Goal: Task Accomplishment & Management: Complete application form

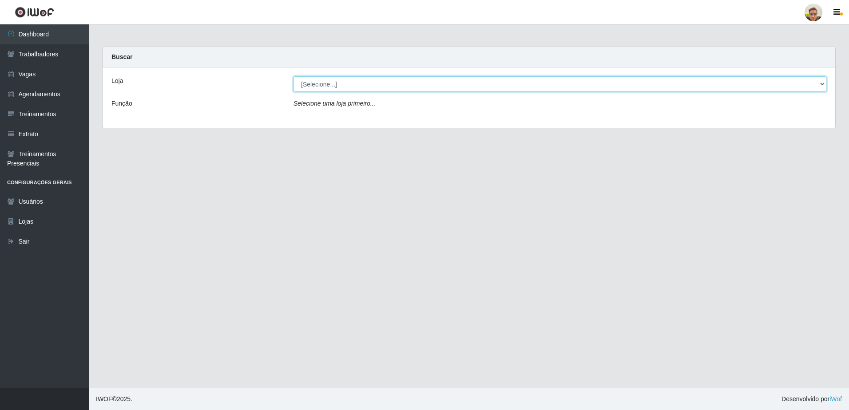
click at [300, 82] on select "[Selecione...] [GEOGRAPHIC_DATA]" at bounding box center [560, 84] width 533 height 16
select select "168"
click at [294, 76] on select "[Selecione...] [GEOGRAPHIC_DATA]" at bounding box center [560, 84] width 533 height 16
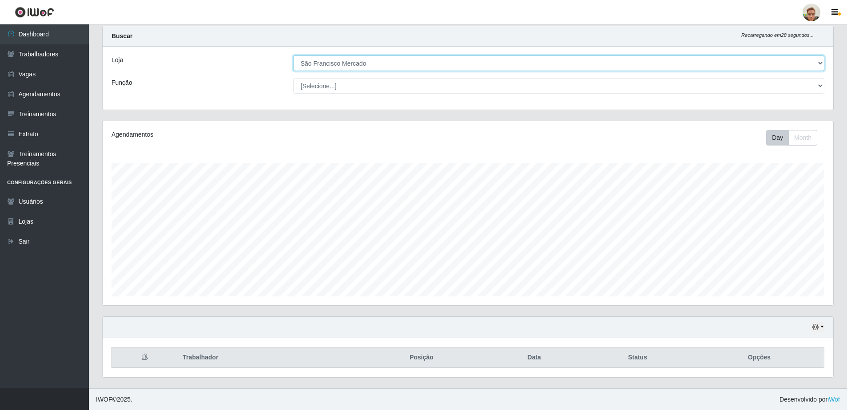
scroll to position [21, 0]
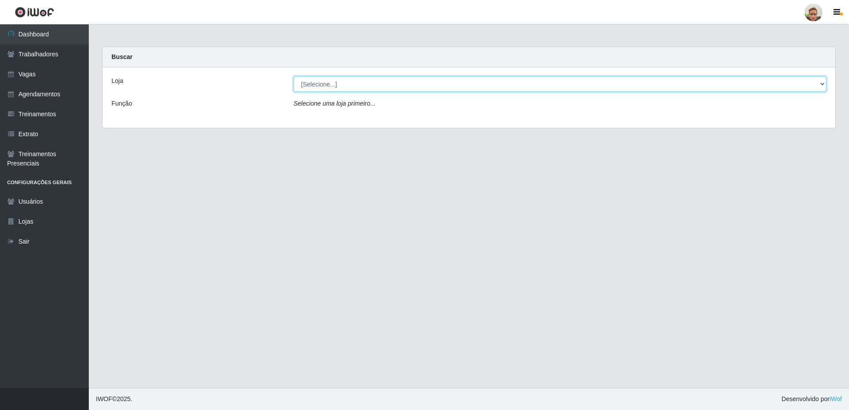
drag, startPoint x: 344, startPoint y: 83, endPoint x: 344, endPoint y: 90, distance: 7.6
click at [344, 83] on select "[Selecione...] [GEOGRAPHIC_DATA]" at bounding box center [560, 84] width 533 height 16
select select "168"
click at [294, 76] on select "[Selecione...] [GEOGRAPHIC_DATA]" at bounding box center [560, 84] width 533 height 16
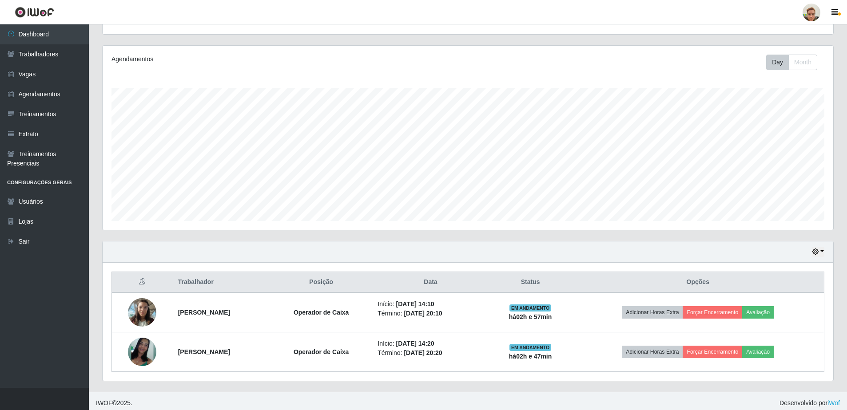
scroll to position [100, 0]
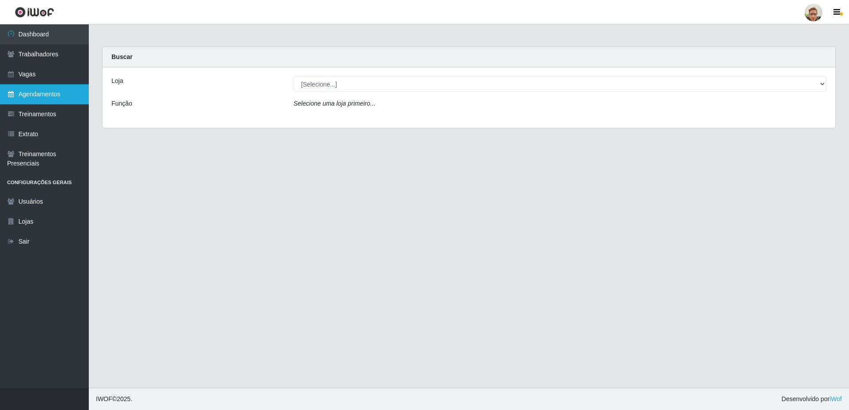
click at [41, 97] on link "Agendamentos" at bounding box center [44, 94] width 89 height 20
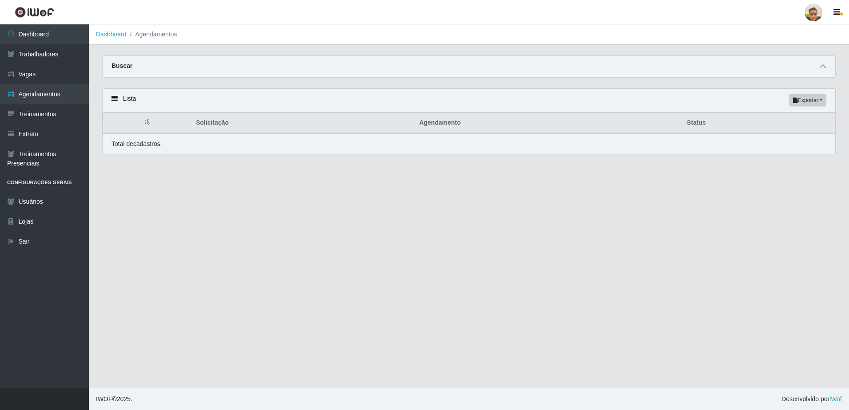
click at [822, 64] on icon at bounding box center [823, 66] width 6 height 6
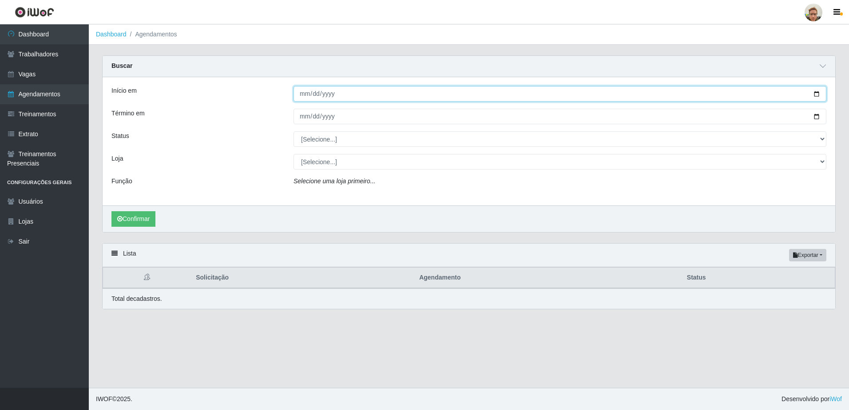
click at [816, 95] on input "Início em" at bounding box center [560, 94] width 533 height 16
type input "2025-08-14"
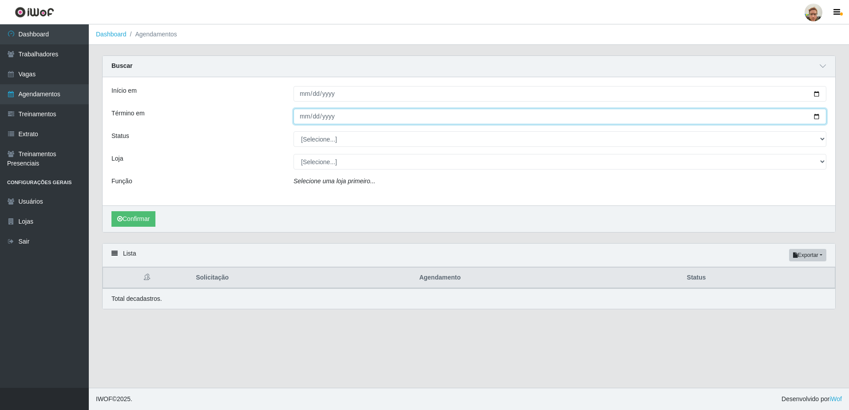
click at [815, 117] on input "Término em" at bounding box center [560, 117] width 533 height 16
type input "2025-08-14"
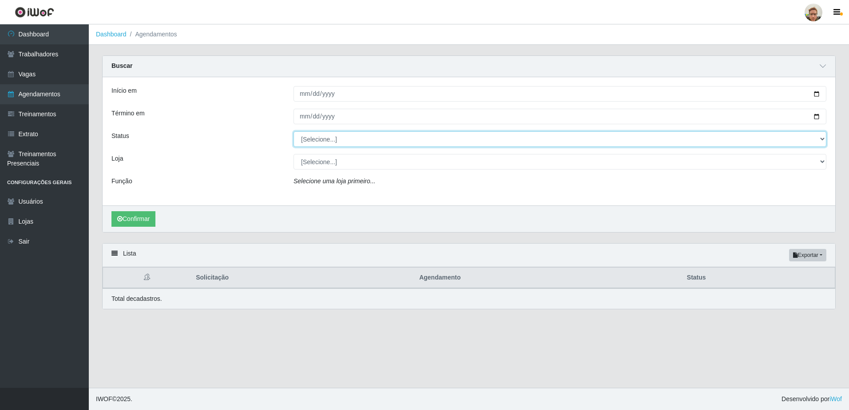
click at [331, 145] on select "[Selecione...] AGENDADO AGUARDANDO LIBERAR EM ANDAMENTO EM REVISÃO FINALIZADO C…" at bounding box center [560, 139] width 533 height 16
select select "AGENDADO"
click at [294, 132] on select "[Selecione...] AGENDADO AGUARDANDO LIBERAR EM ANDAMENTO EM REVISÃO FINALIZADO C…" at bounding box center [560, 139] width 533 height 16
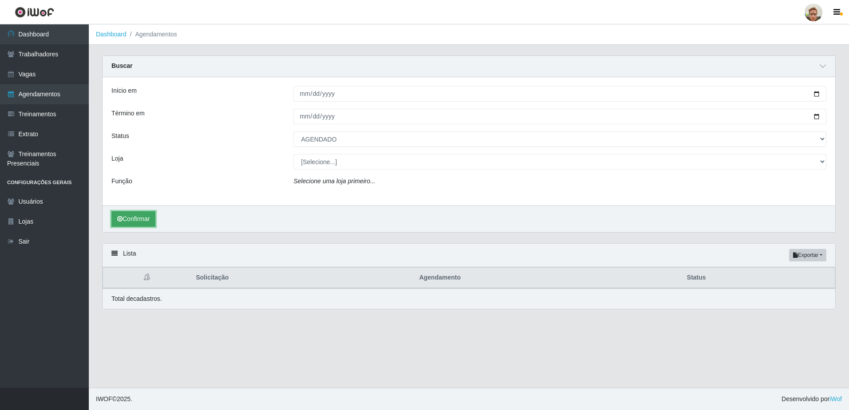
click at [133, 220] on button "Confirmar" at bounding box center [133, 219] width 44 height 16
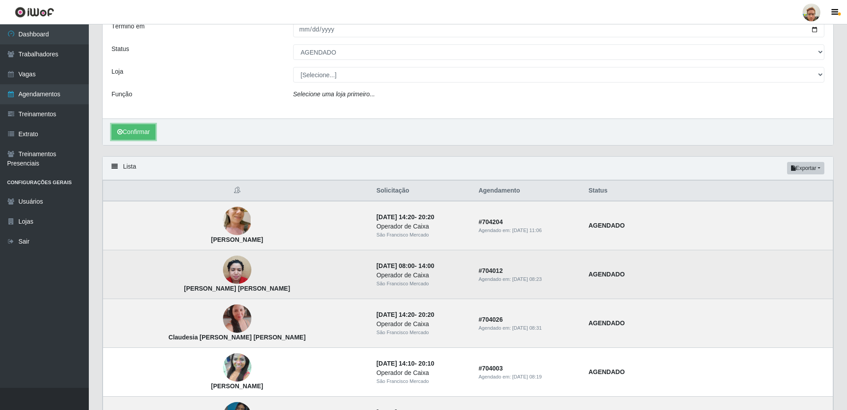
scroll to position [89, 0]
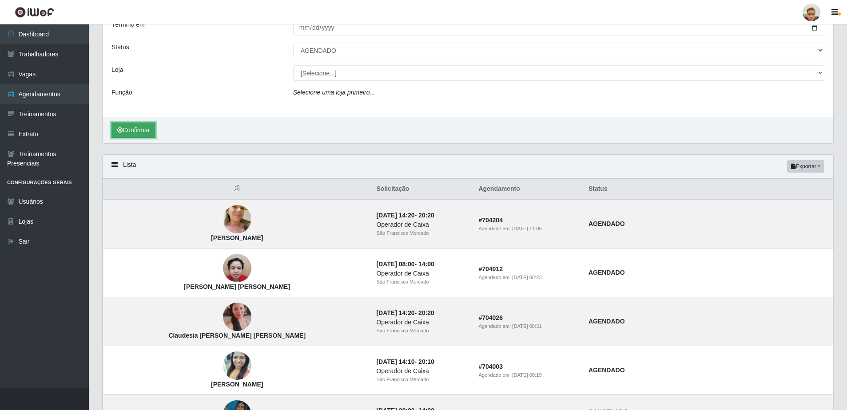
click at [143, 130] on button "Confirmar" at bounding box center [133, 131] width 44 height 16
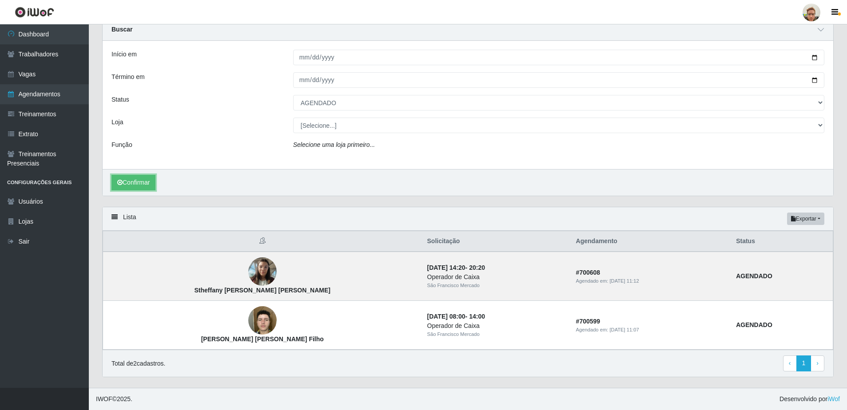
scroll to position [37, 0]
click at [248, 275] on img at bounding box center [262, 272] width 28 height 38
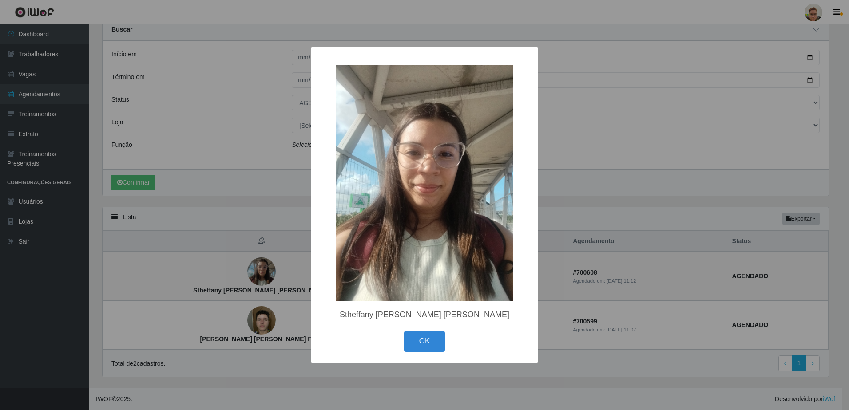
click at [303, 268] on div "× Stheffany Nascimento da Silva OK Cancel" at bounding box center [424, 205] width 849 height 410
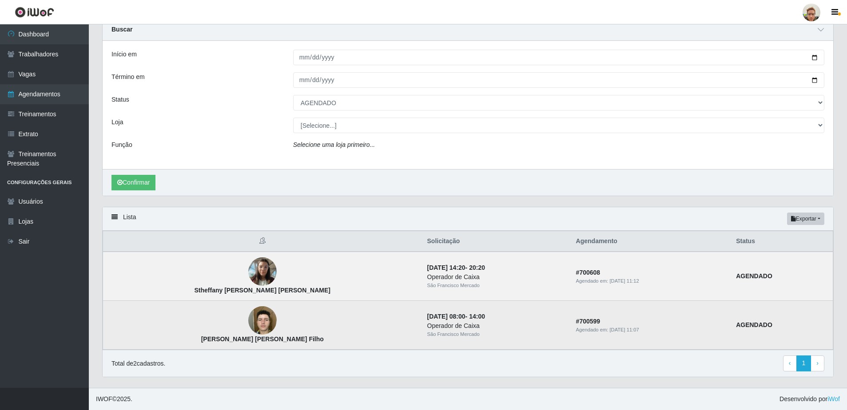
click at [248, 320] on img at bounding box center [262, 321] width 28 height 38
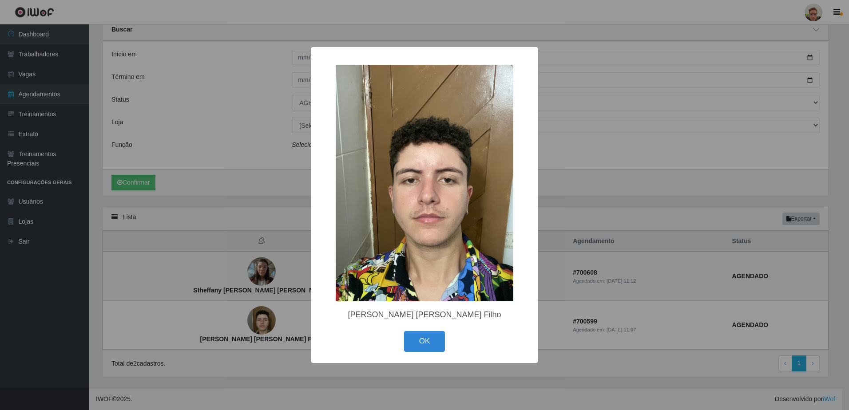
click at [258, 301] on div "× William James da Câmara Bezerra Filho OK Cancel" at bounding box center [424, 205] width 849 height 410
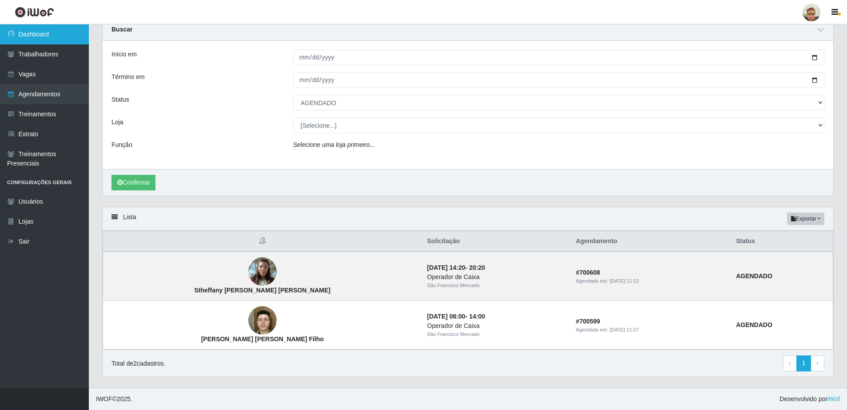
click at [48, 43] on link "Dashboard" at bounding box center [44, 34] width 89 height 20
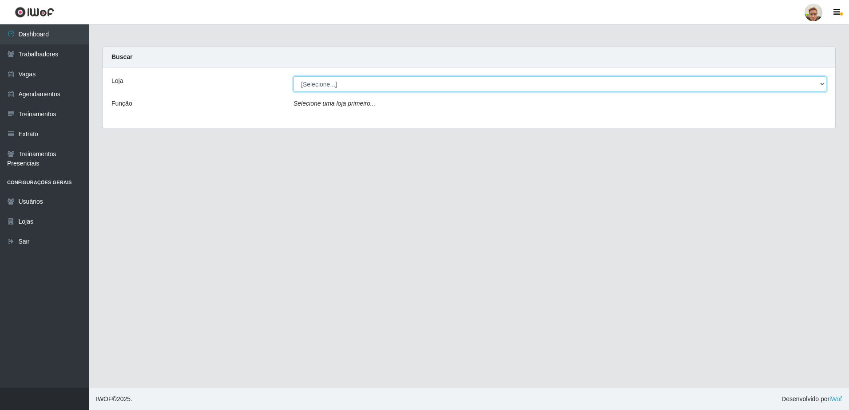
drag, startPoint x: 366, startPoint y: 88, endPoint x: 360, endPoint y: 93, distance: 7.2
click at [366, 88] on select "[Selecione...] [GEOGRAPHIC_DATA]" at bounding box center [560, 84] width 533 height 16
select select "168"
click at [294, 76] on select "[Selecione...] [GEOGRAPHIC_DATA]" at bounding box center [560, 84] width 533 height 16
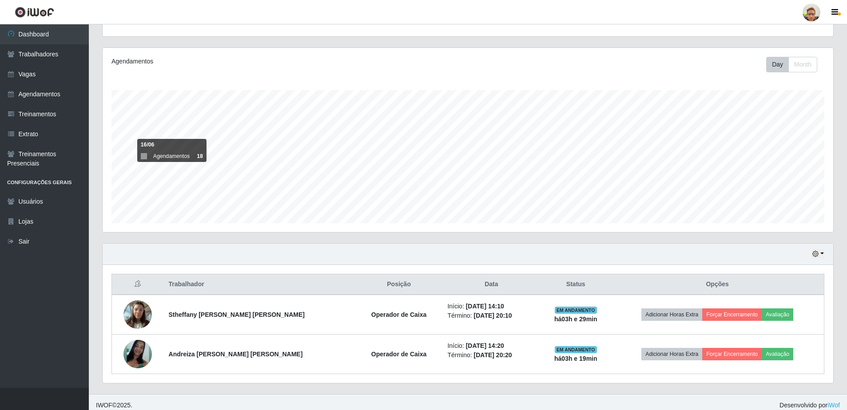
scroll to position [100, 0]
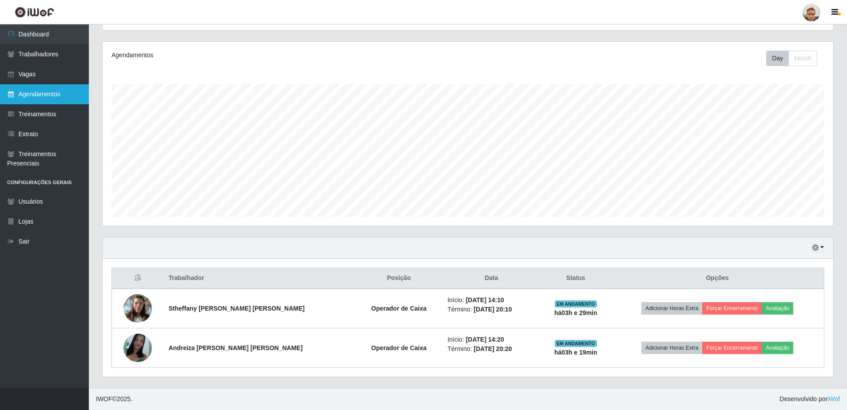
click at [59, 99] on link "Agendamentos" at bounding box center [44, 94] width 89 height 20
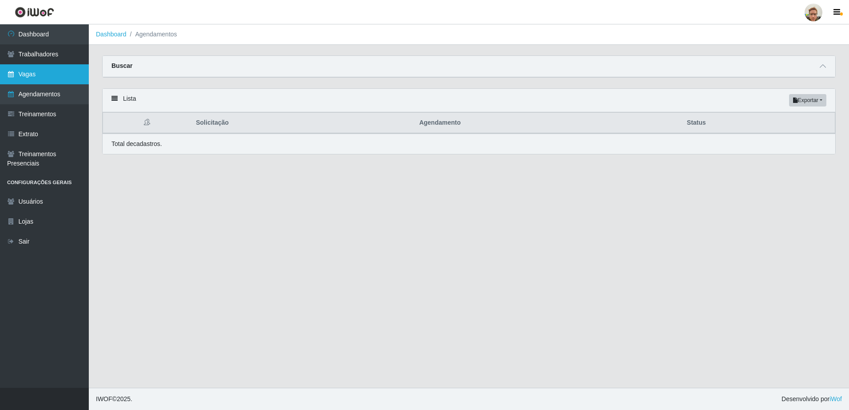
click at [41, 73] on link "Vagas" at bounding box center [44, 74] width 89 height 20
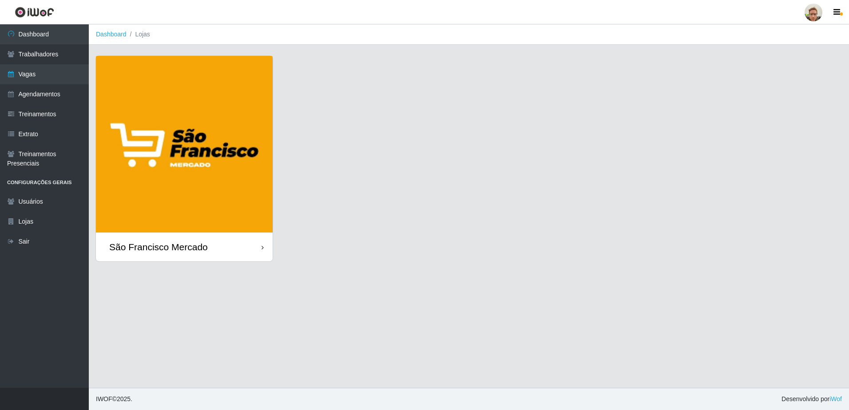
click at [203, 252] on div "São Francisco Mercado" at bounding box center [158, 247] width 99 height 11
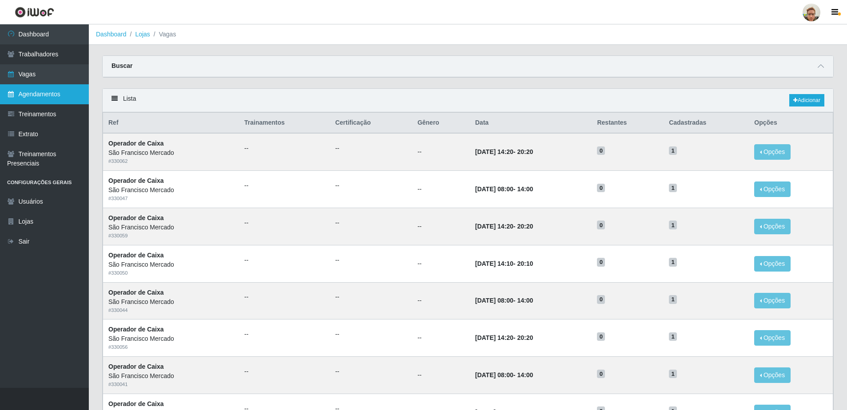
click at [60, 94] on link "Agendamentos" at bounding box center [44, 94] width 89 height 20
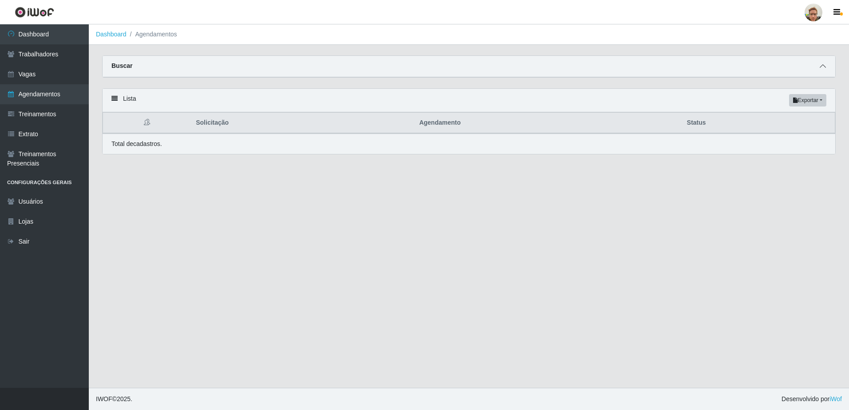
drag, startPoint x: 824, startPoint y: 66, endPoint x: 615, endPoint y: 102, distance: 211.9
click at [824, 66] on icon at bounding box center [823, 66] width 6 height 6
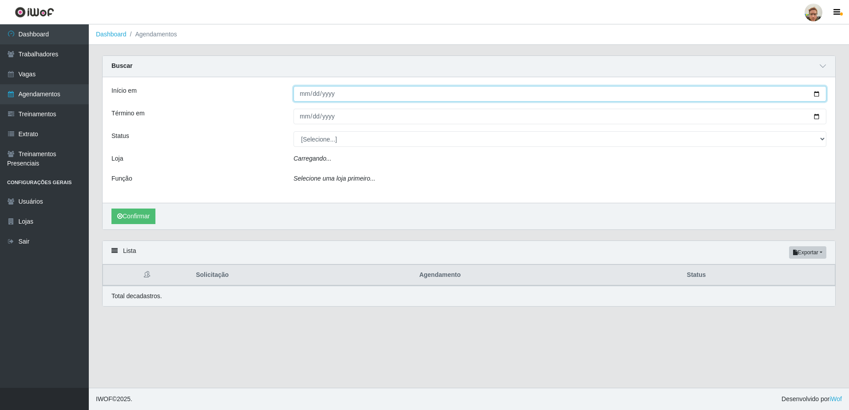
click at [817, 95] on input "Início em" at bounding box center [560, 94] width 533 height 16
type input "2025-08-18"
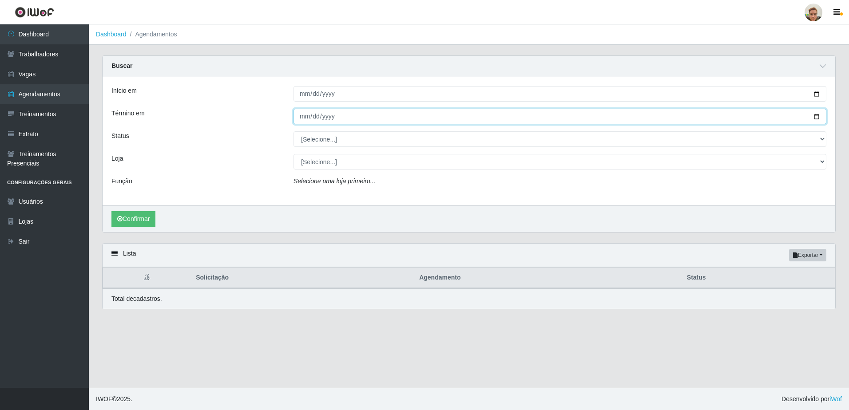
click at [820, 117] on input "Término em" at bounding box center [560, 117] width 533 height 16
type input "2025-08-18"
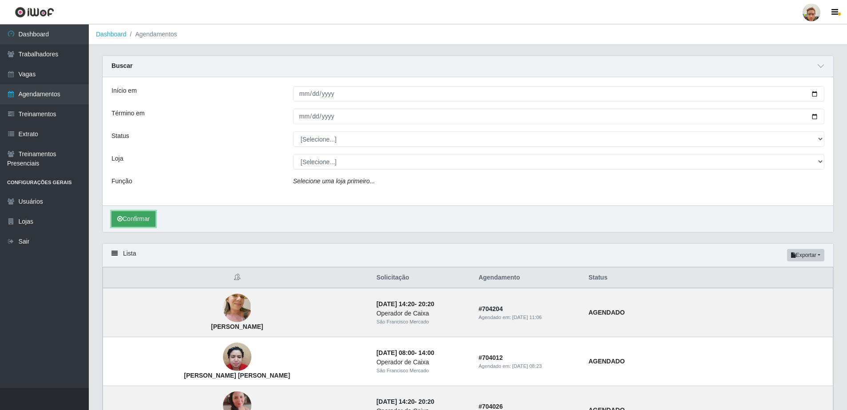
click at [152, 218] on button "Confirmar" at bounding box center [133, 219] width 44 height 16
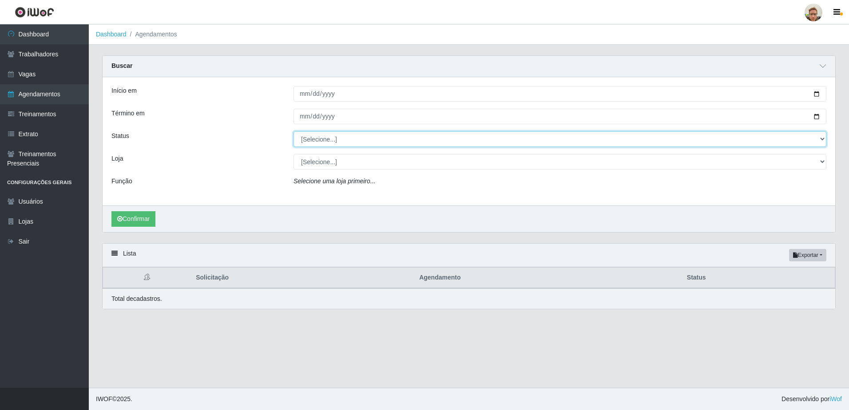
click at [324, 143] on select "[Selecione...] AGENDADO AGUARDANDO LIBERAR EM ANDAMENTO EM REVISÃO FINALIZADO C…" at bounding box center [560, 139] width 533 height 16
select select "AGENDADO"
click at [294, 132] on select "[Selecione...] AGENDADO AGUARDANDO LIBERAR EM ANDAMENTO EM REVISÃO FINALIZADO C…" at bounding box center [560, 139] width 533 height 16
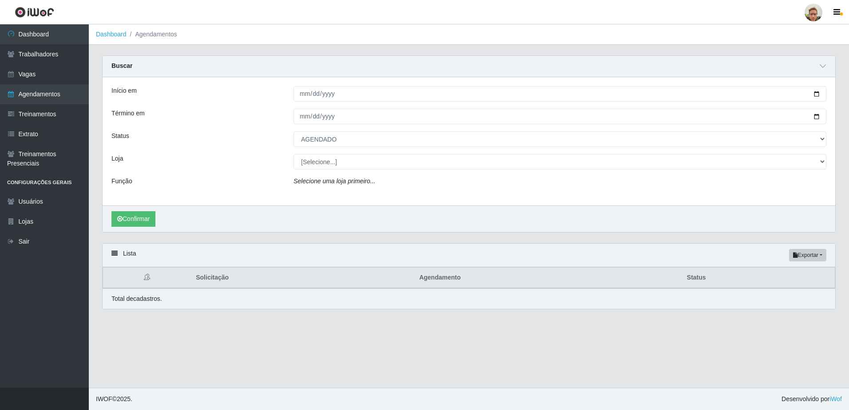
drag, startPoint x: 365, startPoint y: 250, endPoint x: 290, endPoint y: 255, distance: 74.8
click at [290, 255] on div "Lista Exportar PDF Excel" at bounding box center [469, 256] width 733 height 24
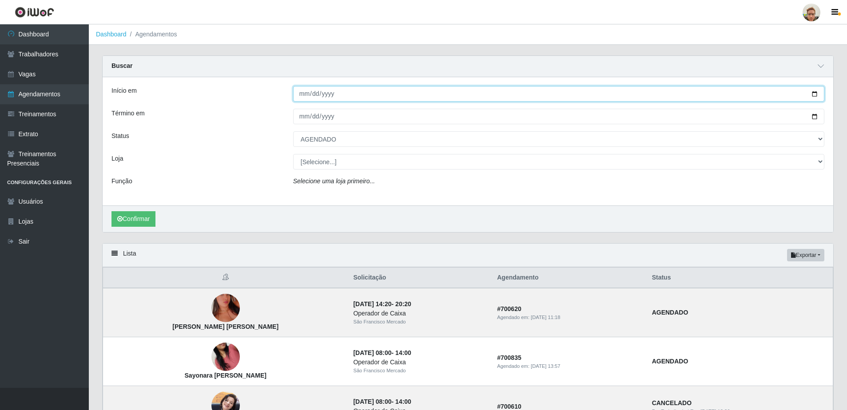
click at [816, 95] on input "2025-08-18" at bounding box center [558, 94] width 531 height 16
type input "2025-08-25"
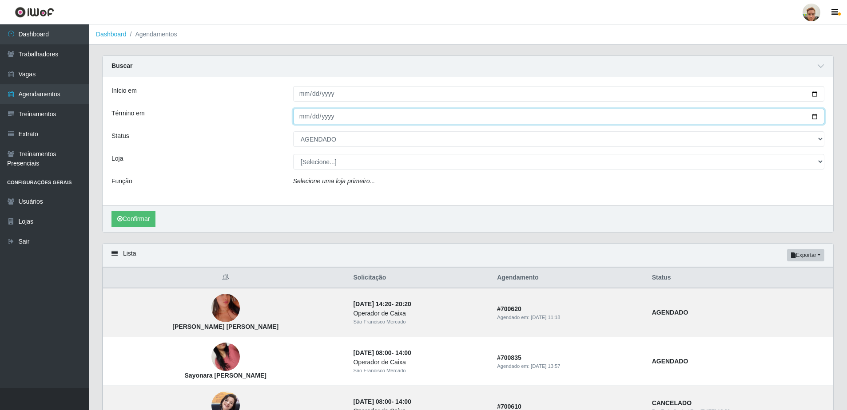
drag, startPoint x: 813, startPoint y: 119, endPoint x: 808, endPoint y: 123, distance: 6.3
click at [814, 120] on input "2025-08-18" at bounding box center [558, 117] width 531 height 16
type input "2025-08-25"
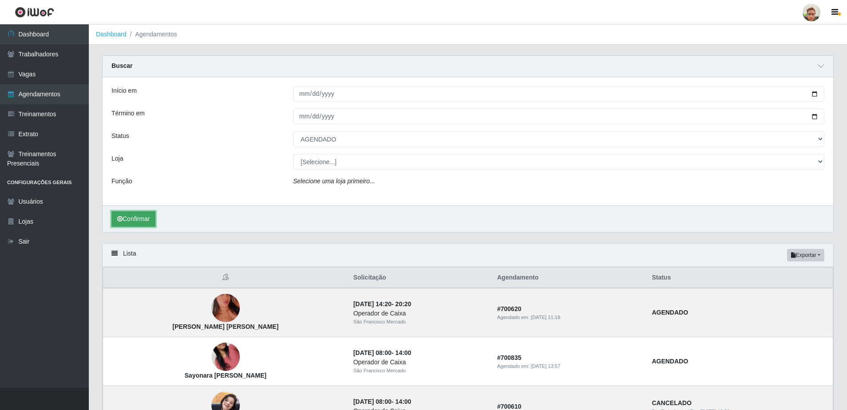
click at [152, 220] on button "Confirmar" at bounding box center [133, 219] width 44 height 16
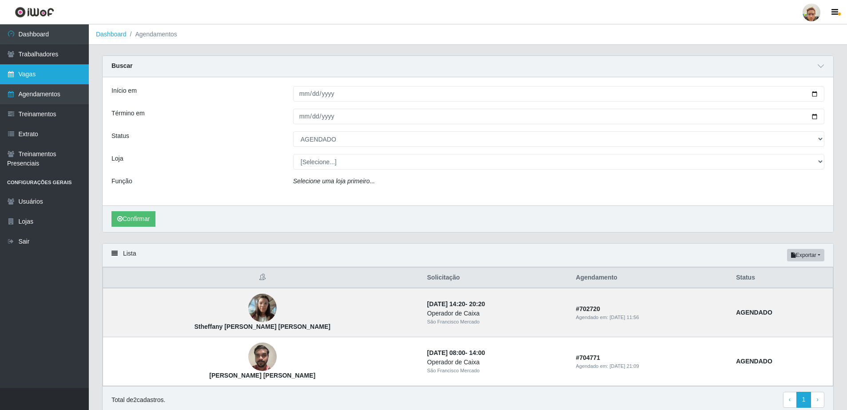
click at [40, 69] on link "Vagas" at bounding box center [44, 74] width 89 height 20
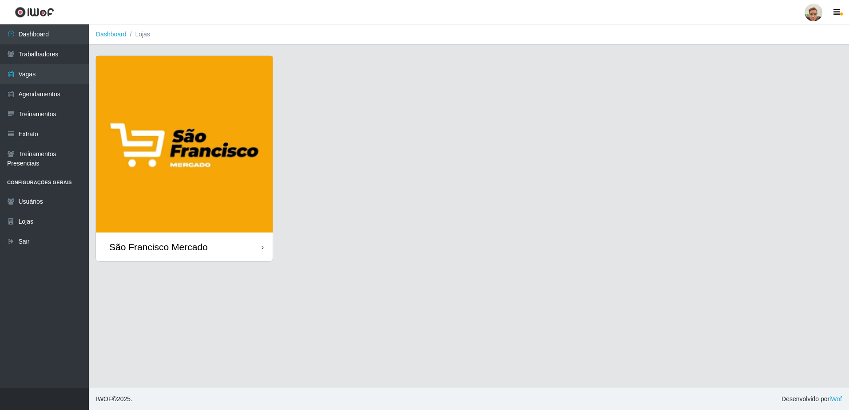
click at [155, 217] on img at bounding box center [184, 144] width 177 height 177
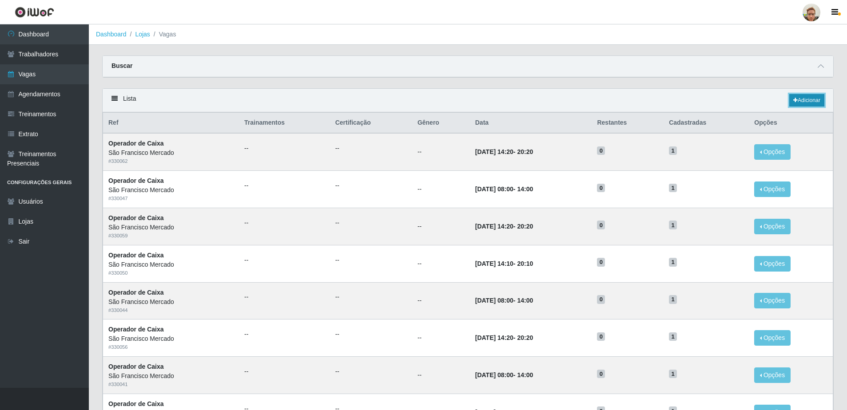
click at [804, 97] on link "Adicionar" at bounding box center [806, 100] width 35 height 12
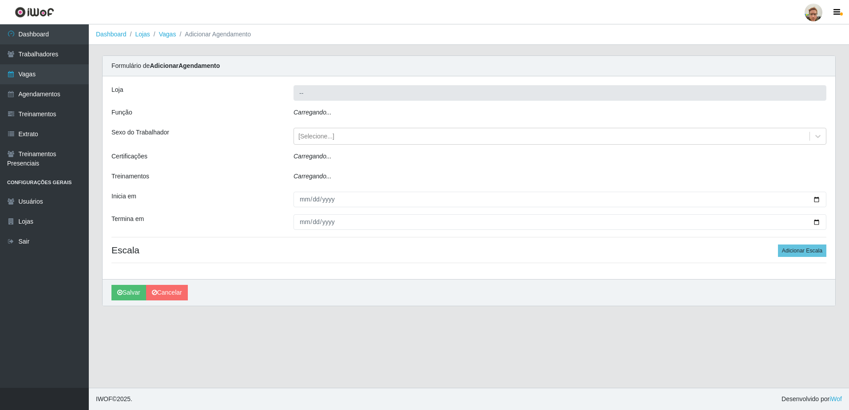
type input "São Francisco Mercado"
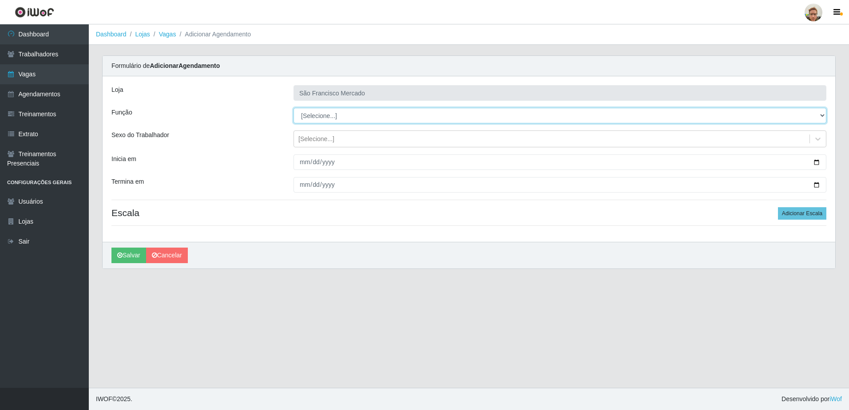
click at [319, 121] on select "[Selecione...] Balconista de Açougue Balconista de Açougue + Balconista de Açou…" at bounding box center [560, 116] width 533 height 16
select select "22"
click at [294, 108] on select "[Selecione...] Balconista de Açougue Balconista de Açougue + Balconista de Açou…" at bounding box center [560, 116] width 533 height 16
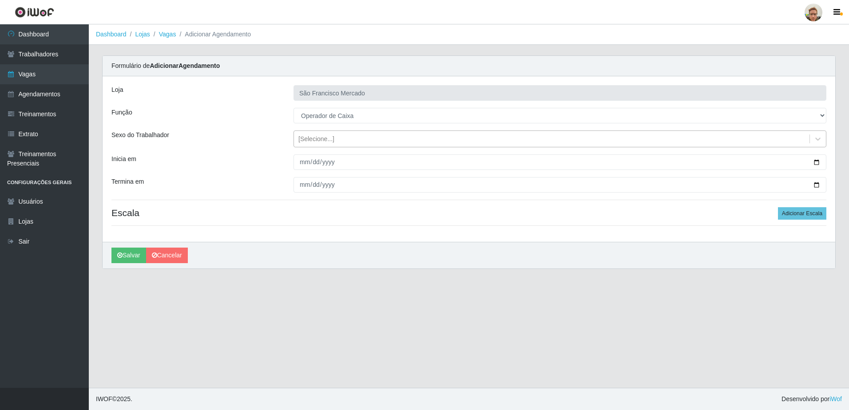
click at [316, 143] on div "[Selecione...]" at bounding box center [316, 139] width 36 height 9
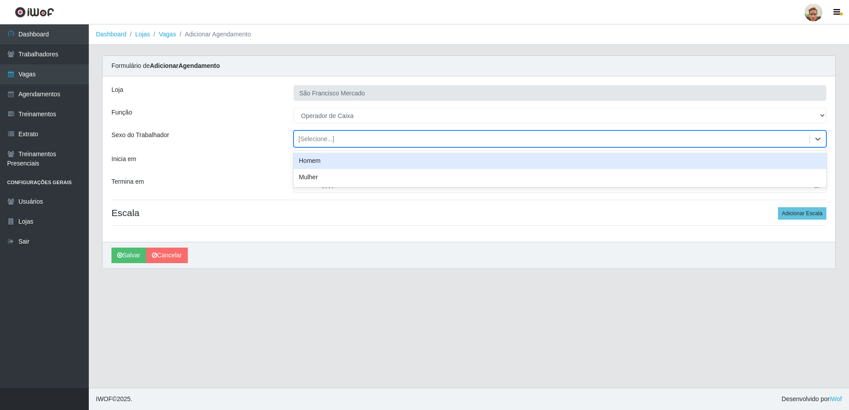
drag, startPoint x: 225, startPoint y: 155, endPoint x: 284, endPoint y: 157, distance: 59.6
click at [237, 156] on div "Inicia em" at bounding box center [196, 163] width 182 height 16
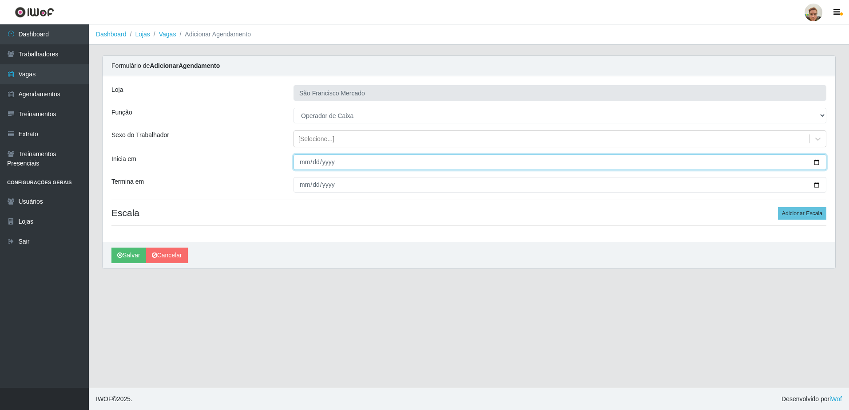
click at [303, 162] on input "Inicia em" at bounding box center [560, 163] width 533 height 16
click at [304, 165] on input "Inicia em" at bounding box center [560, 163] width 533 height 16
type input "2025-08-15"
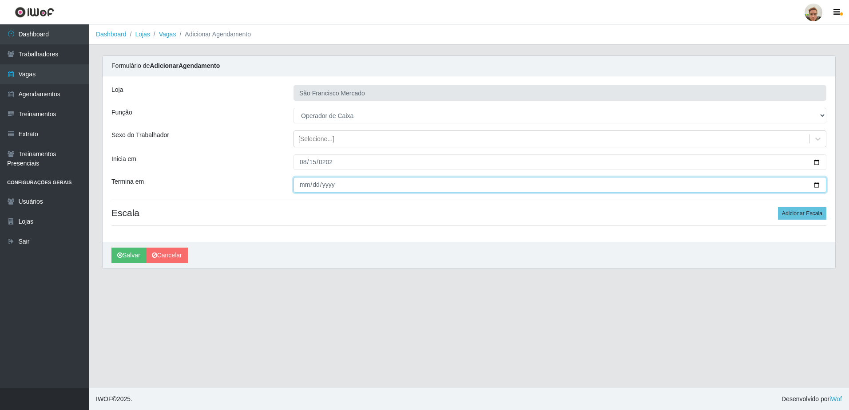
click at [302, 179] on input "Termina em" at bounding box center [560, 185] width 533 height 16
type input "2025-08-16"
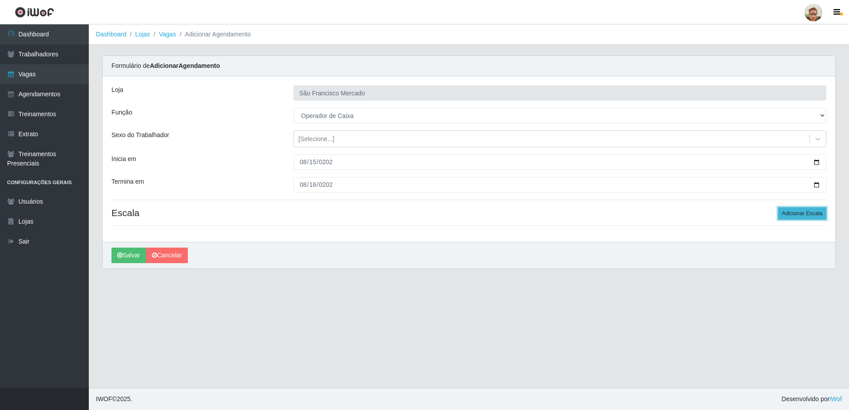
click at [812, 215] on button "Adicionar Escala" at bounding box center [802, 213] width 48 height 12
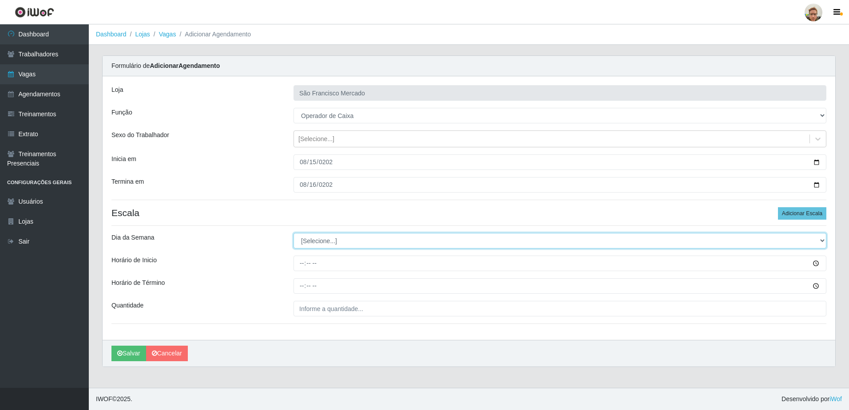
click at [306, 239] on select "[Selecione...] Segunda Terça Quarta Quinta Sexta Sábado Domingo" at bounding box center [560, 241] width 533 height 16
select select "5"
click at [294, 233] on select "[Selecione...] Segunda Terça Quarta Quinta Sexta Sábado Domingo" at bounding box center [560, 241] width 533 height 16
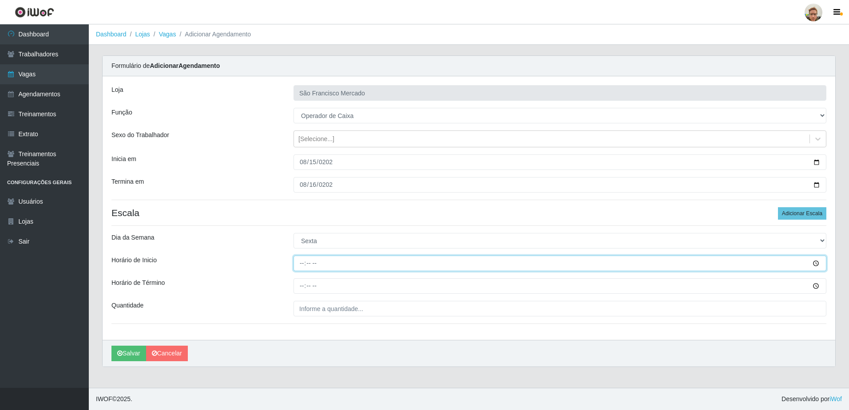
click at [300, 265] on input "Horário de Inicio" at bounding box center [560, 264] width 533 height 16
click at [305, 264] on input "Horário de Inicio" at bounding box center [560, 264] width 533 height 16
type input "09:00"
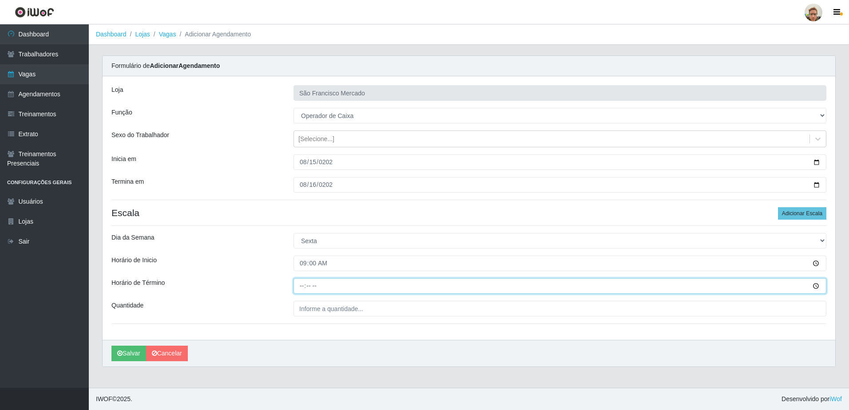
click at [298, 286] on input "Horário de Término" at bounding box center [560, 287] width 533 height 16
type input "15:00"
click at [321, 297] on div "Loja São Francisco Mercado Função [Selecione...] Balconista de Açougue Balconis…" at bounding box center [469, 208] width 733 height 264
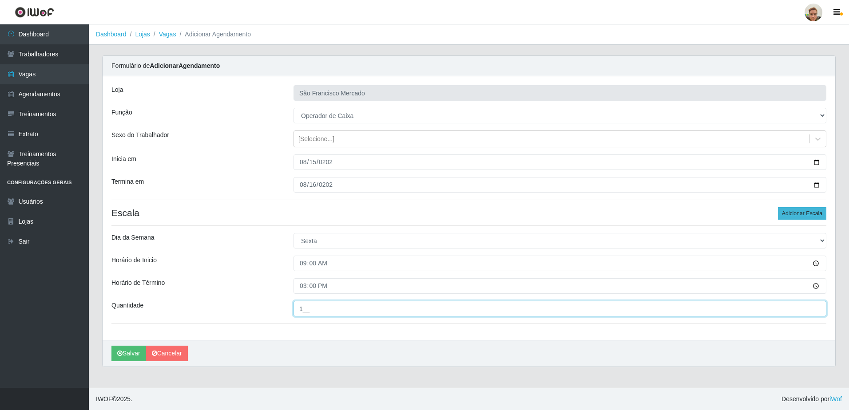
type input "1__"
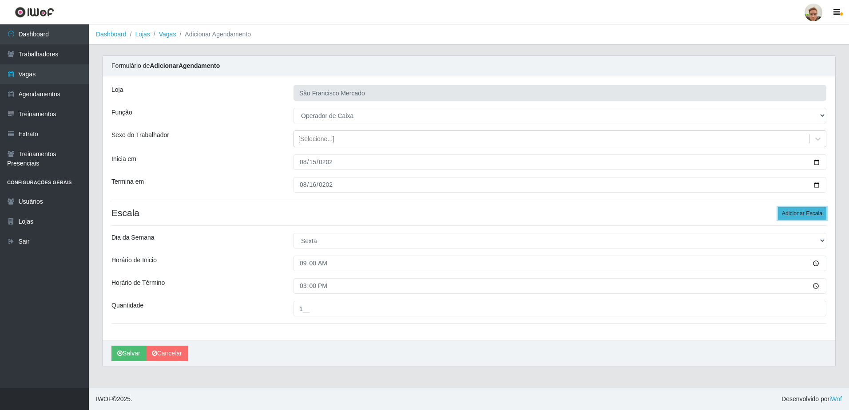
click at [794, 210] on button "Adicionar Escala" at bounding box center [802, 213] width 48 height 12
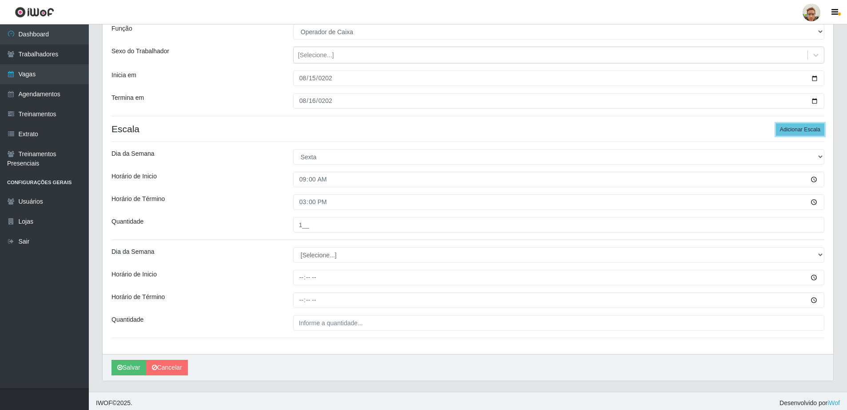
scroll to position [88, 0]
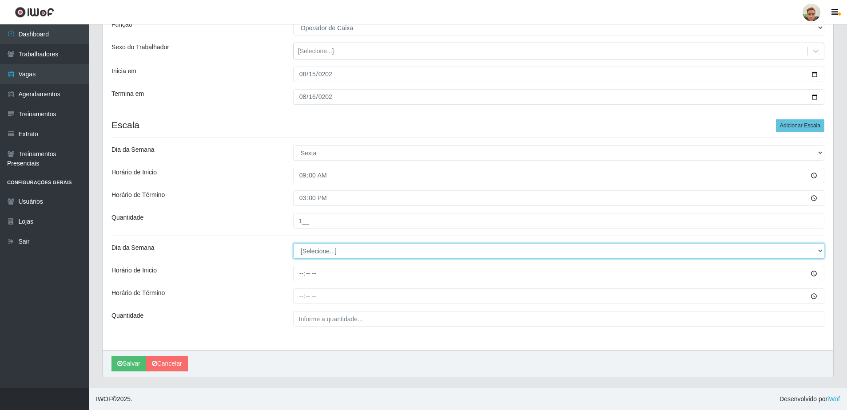
click at [305, 252] on select "[Selecione...] Segunda Terça Quarta Quinta Sexta Sábado Domingo" at bounding box center [558, 251] width 531 height 16
select select "6"
click at [293, 243] on select "[Selecione...] Segunda Terça Quarta Quinta Sexta Sábado Domingo" at bounding box center [558, 251] width 531 height 16
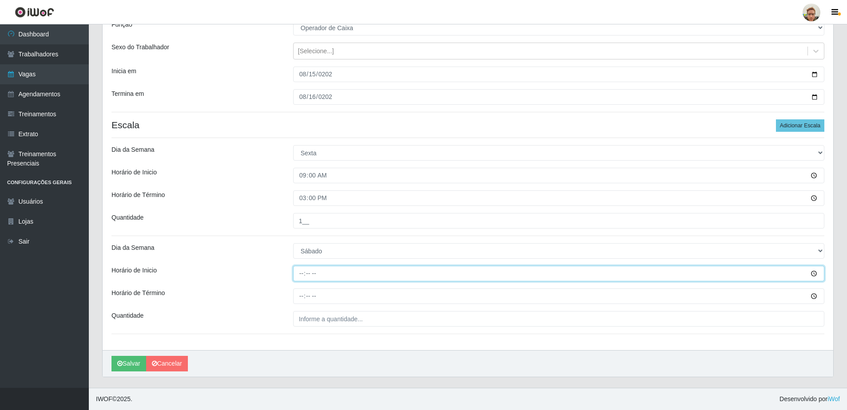
click at [303, 267] on input "Horário de Inicio" at bounding box center [558, 274] width 531 height 16
type input "09:00"
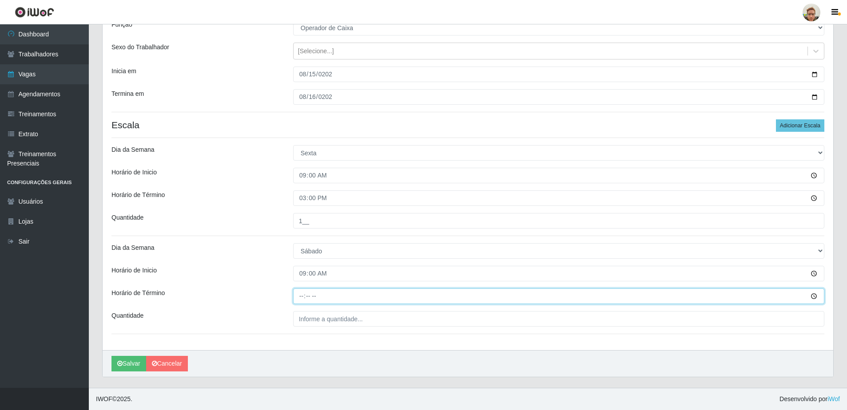
click at [302, 301] on input "Horário de Término" at bounding box center [558, 297] width 531 height 16
type input "15:00"
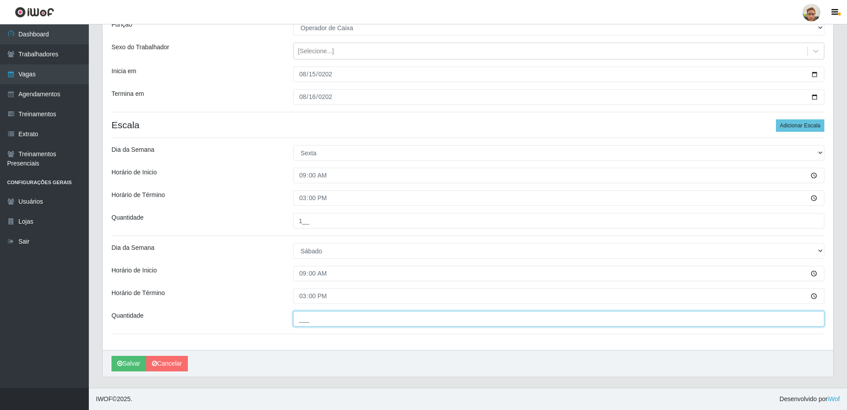
click at [305, 315] on input "___" at bounding box center [558, 319] width 531 height 16
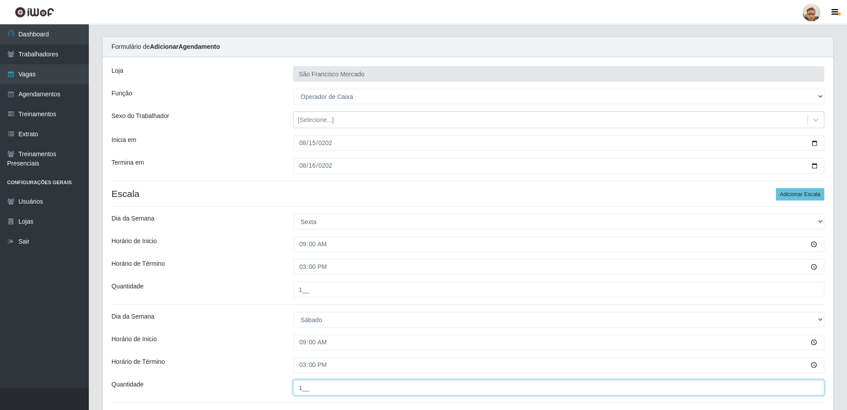
scroll to position [44, 0]
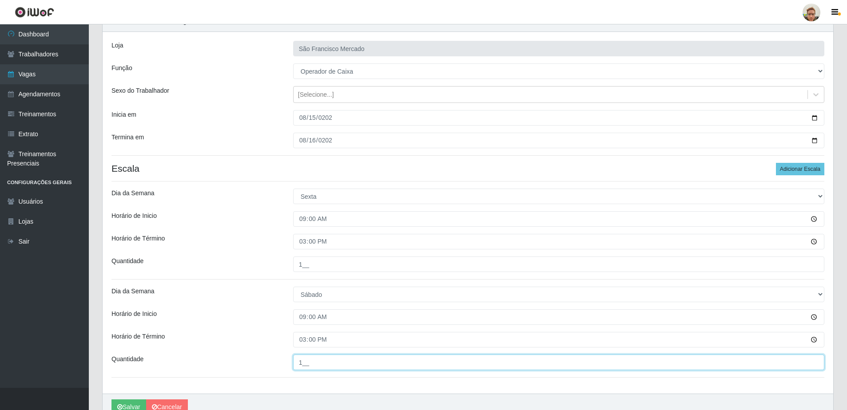
type input "1__"
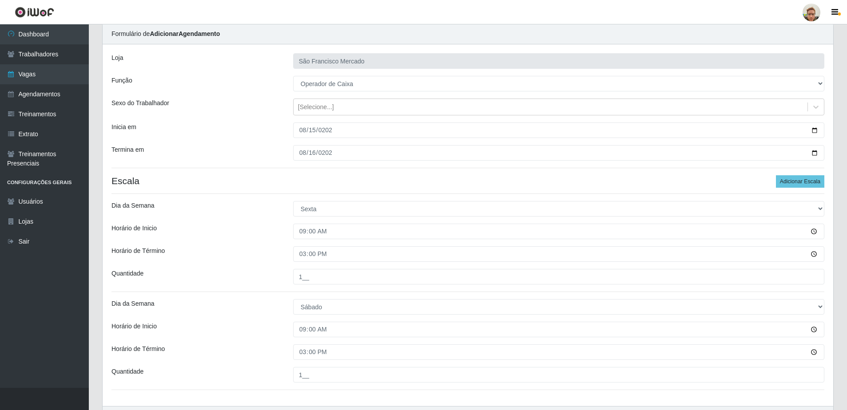
scroll to position [88, 0]
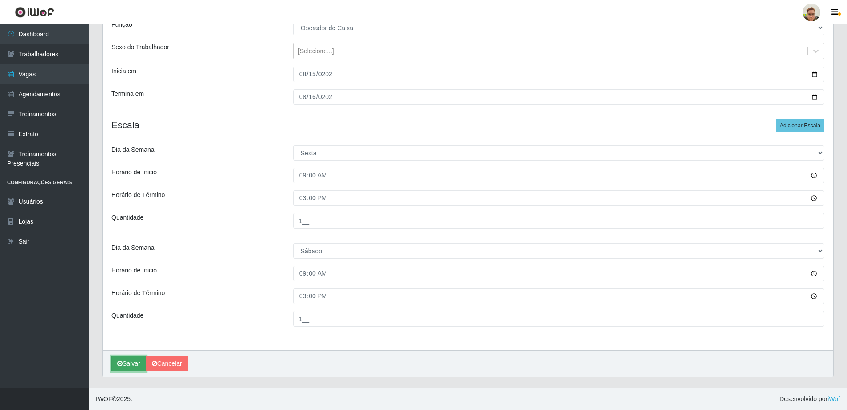
click at [119, 360] on button "Salvar" at bounding box center [128, 364] width 35 height 16
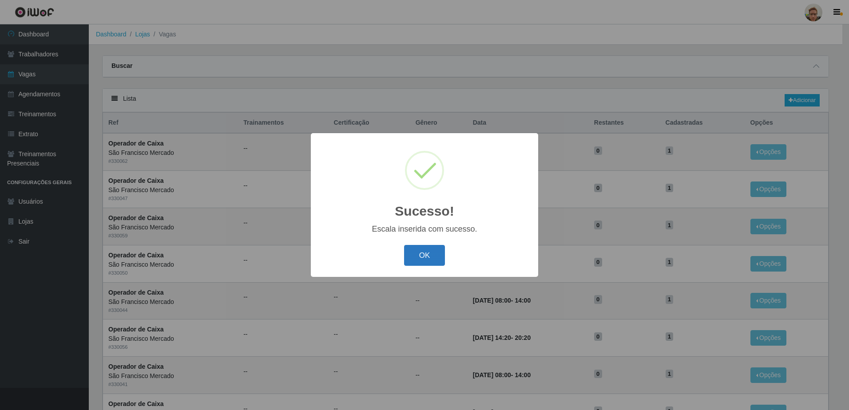
click at [431, 255] on button "OK" at bounding box center [424, 255] width 41 height 21
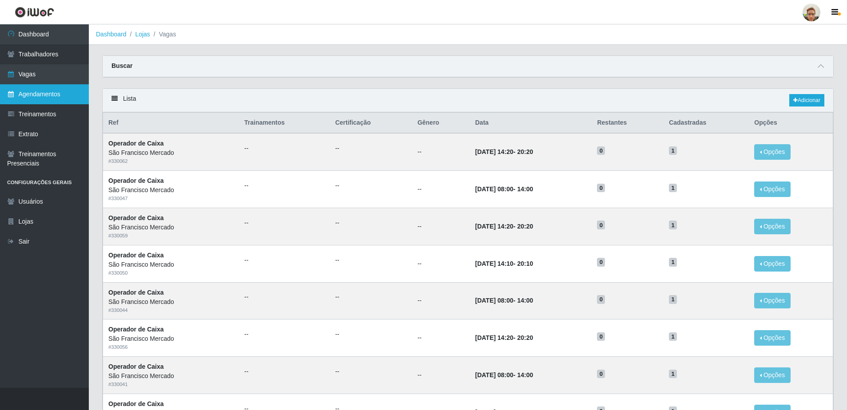
click at [61, 98] on link "Agendamentos" at bounding box center [44, 94] width 89 height 20
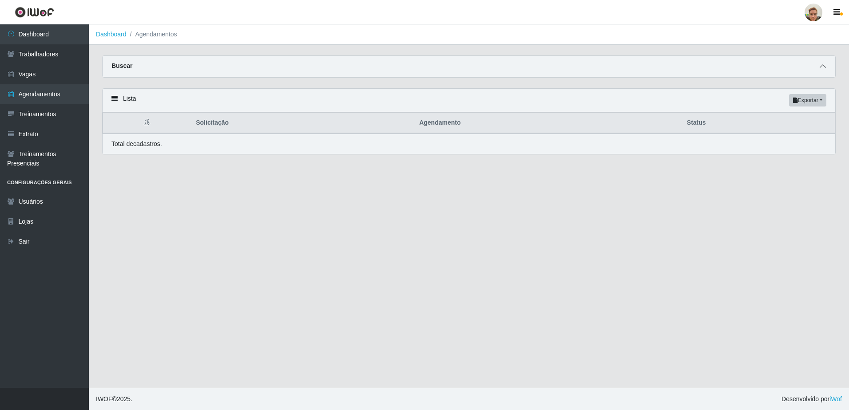
click at [822, 66] on icon at bounding box center [823, 66] width 6 height 6
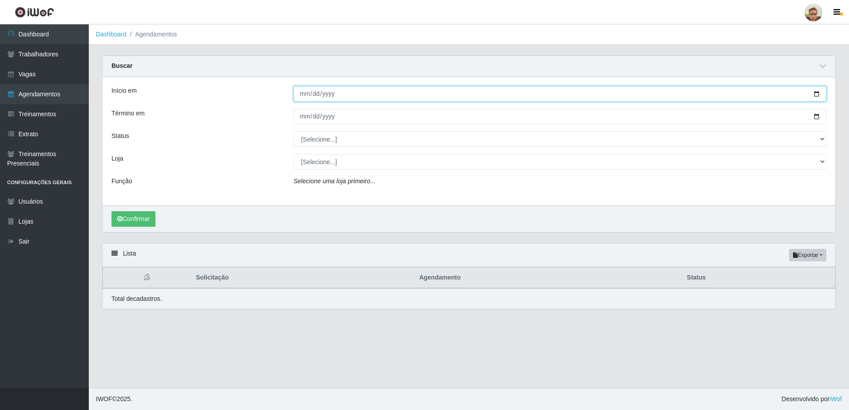
click at [819, 94] on input "Início em" at bounding box center [560, 94] width 533 height 16
type input "2025-08-15"
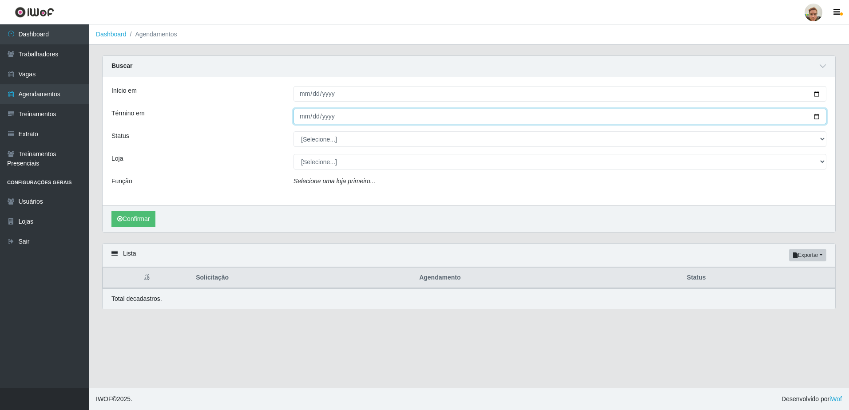
click at [812, 115] on input "Término em" at bounding box center [560, 117] width 533 height 16
click at [821, 118] on input "Término em" at bounding box center [560, 117] width 533 height 16
click at [817, 116] on input "Término em" at bounding box center [560, 117] width 533 height 16
type input "2025-08-15"
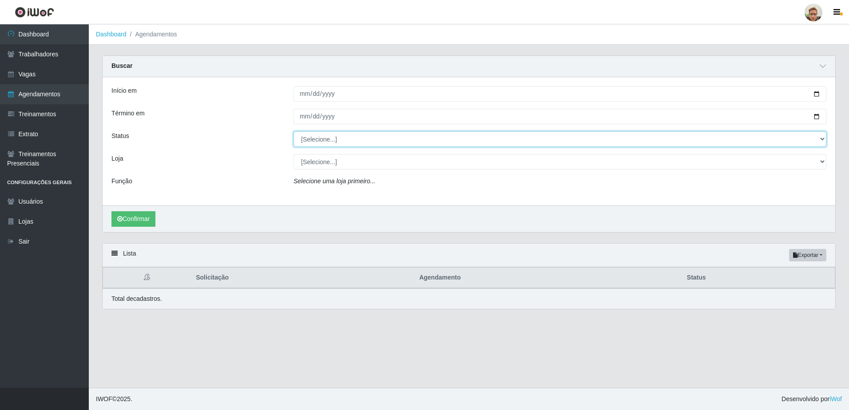
click at [323, 140] on select "[Selecione...] AGENDADO AGUARDANDO LIBERAR EM ANDAMENTO EM REVISÃO FINALIZADO C…" at bounding box center [560, 139] width 533 height 16
select select "AGENDADO"
click at [294, 132] on select "[Selecione...] AGENDADO AGUARDANDO LIBERAR EM ANDAMENTO EM REVISÃO FINALIZADO C…" at bounding box center [560, 139] width 533 height 16
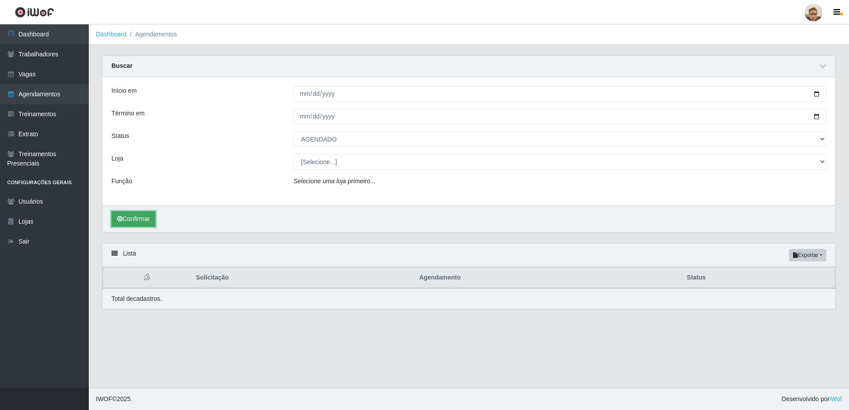
click at [123, 225] on button "Confirmar" at bounding box center [133, 219] width 44 height 16
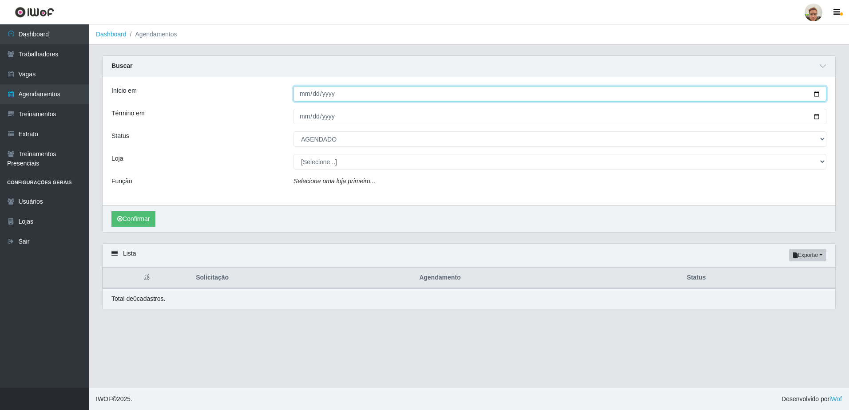
click at [299, 97] on input "2025-08-15" at bounding box center [560, 94] width 533 height 16
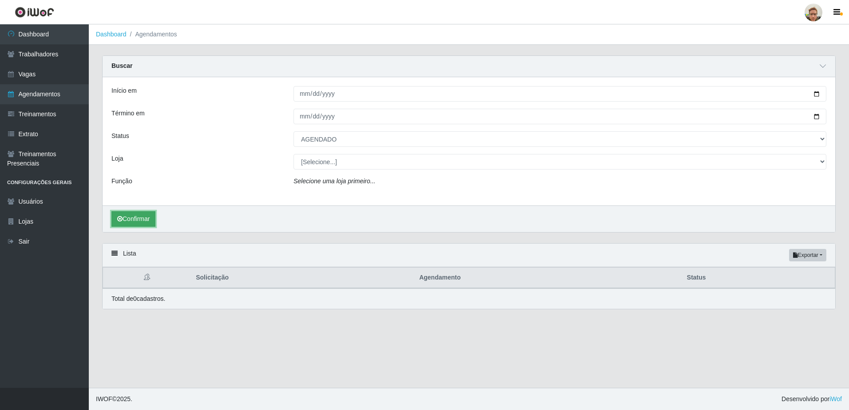
click at [136, 219] on button "Confirmar" at bounding box center [133, 219] width 44 height 16
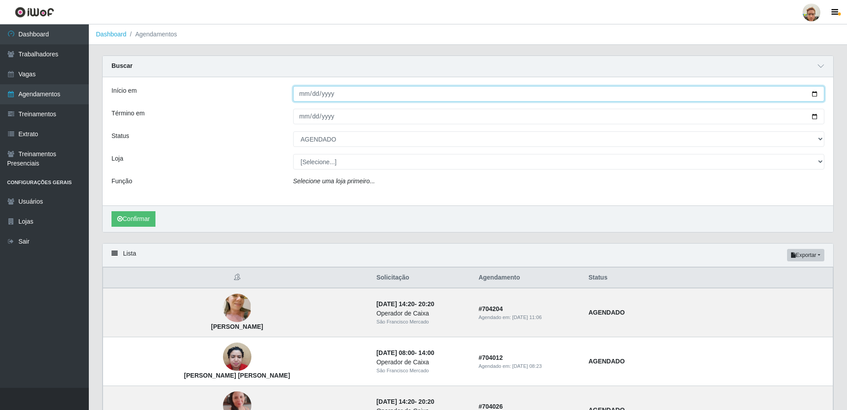
click at [297, 93] on input "2025-08-14" at bounding box center [558, 94] width 531 height 16
type input "2025-08-15"
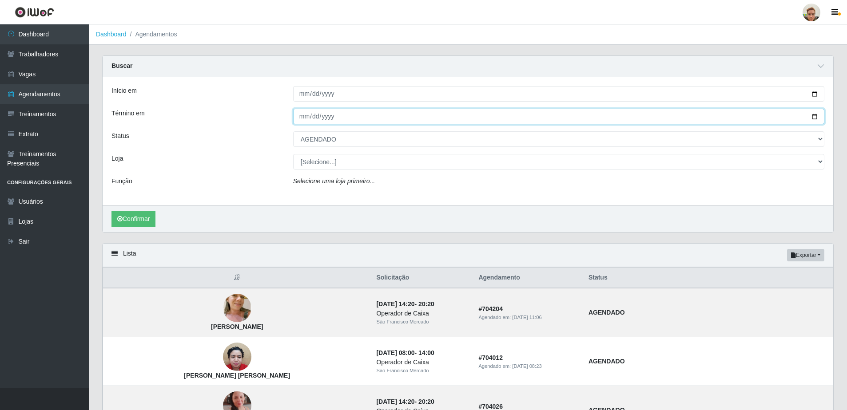
click at [301, 115] on input "2025-08-15" at bounding box center [558, 117] width 531 height 16
type input "2025-08-15"
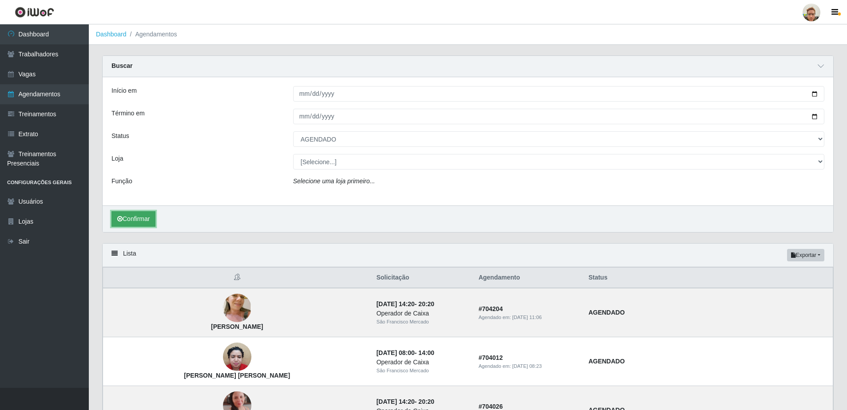
click at [147, 218] on button "Confirmar" at bounding box center [133, 219] width 44 height 16
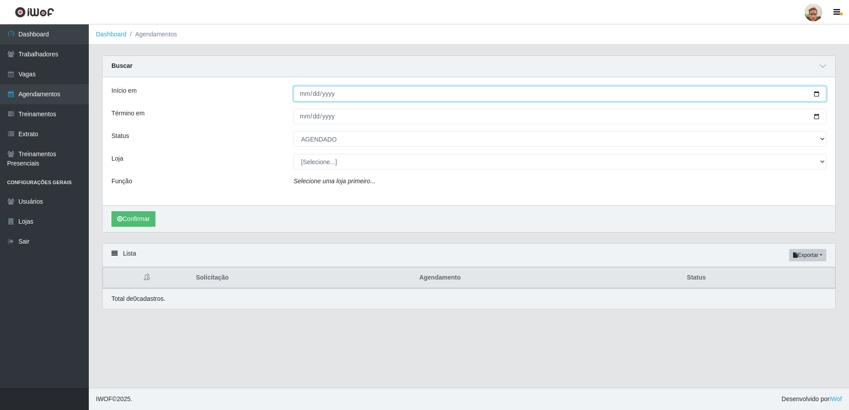
click at [302, 101] on input "2025-08-15" at bounding box center [560, 94] width 533 height 16
type input "2025-08-16"
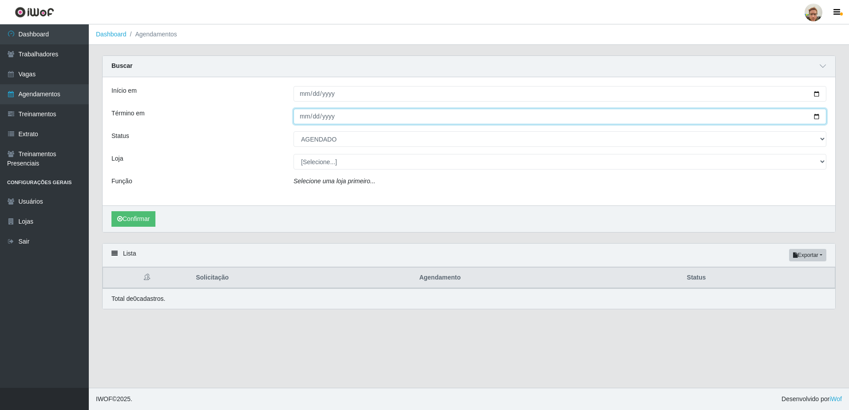
click at [305, 118] on input "2025-08-15" at bounding box center [560, 117] width 533 height 16
type input "2025-08-16"
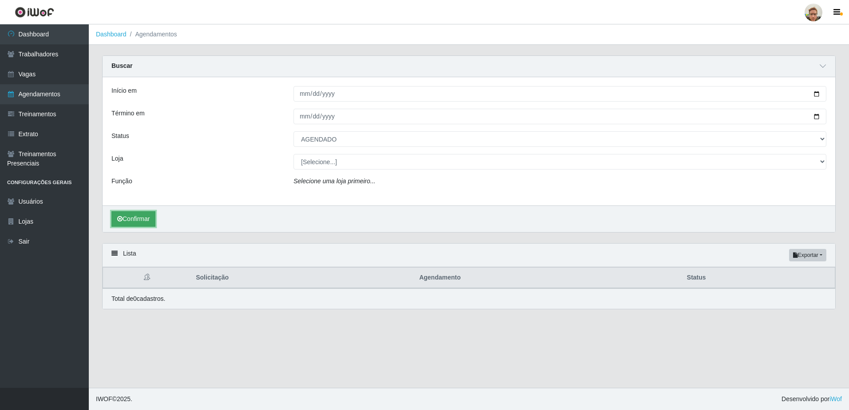
click at [139, 221] on button "Confirmar" at bounding box center [133, 219] width 44 height 16
click at [56, 29] on link "Dashboard" at bounding box center [44, 34] width 89 height 20
